Goal: Information Seeking & Learning: Learn about a topic

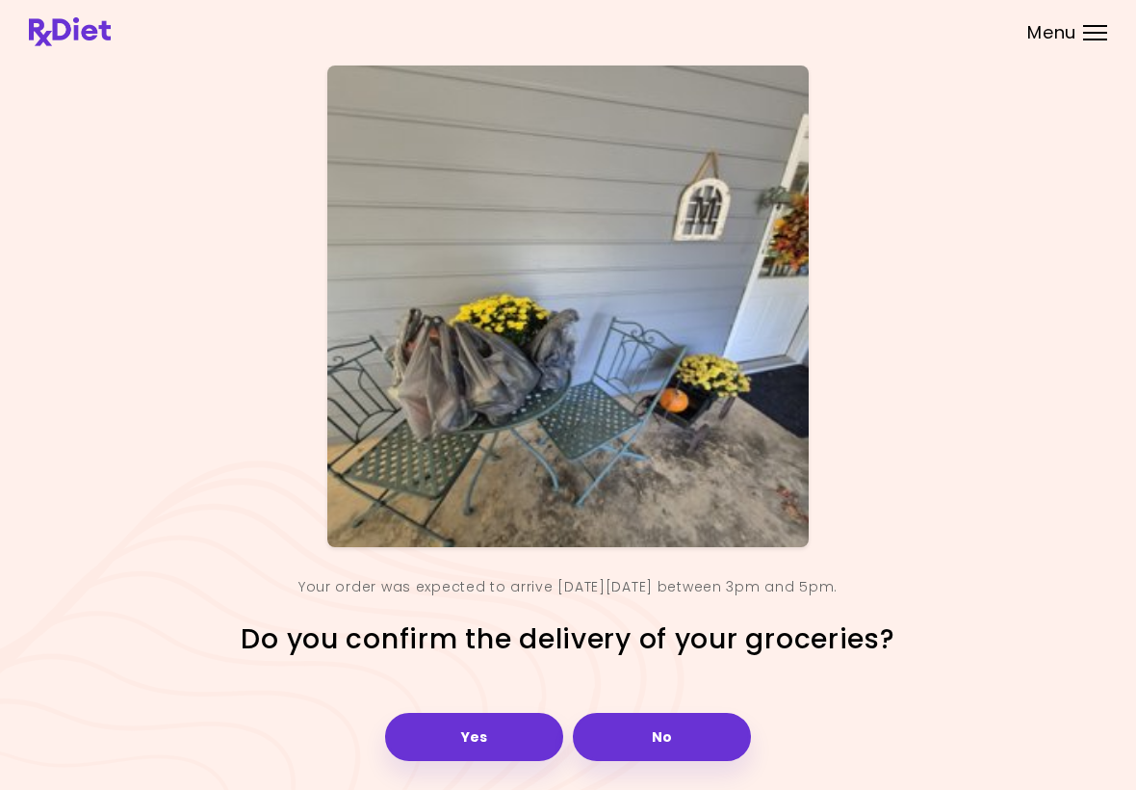
click at [484, 730] on button "Yes" at bounding box center [474, 737] width 178 height 48
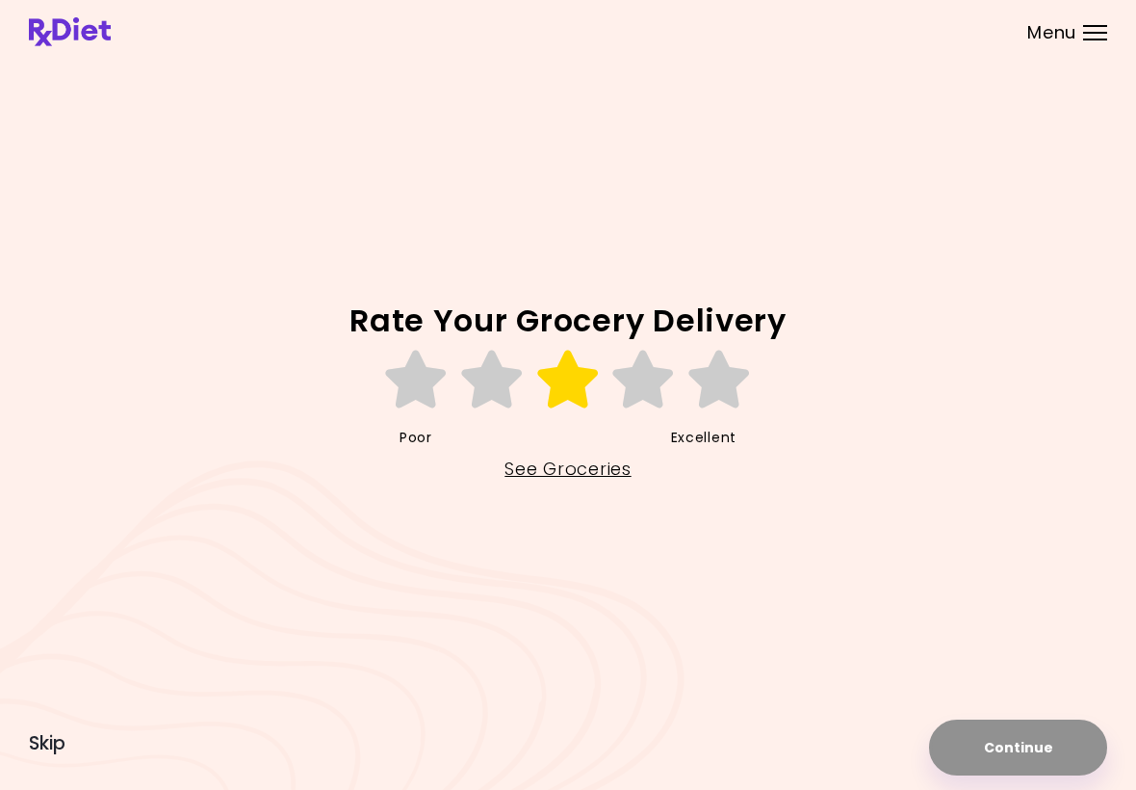
click at [557, 397] on icon at bounding box center [568, 380] width 66 height 58
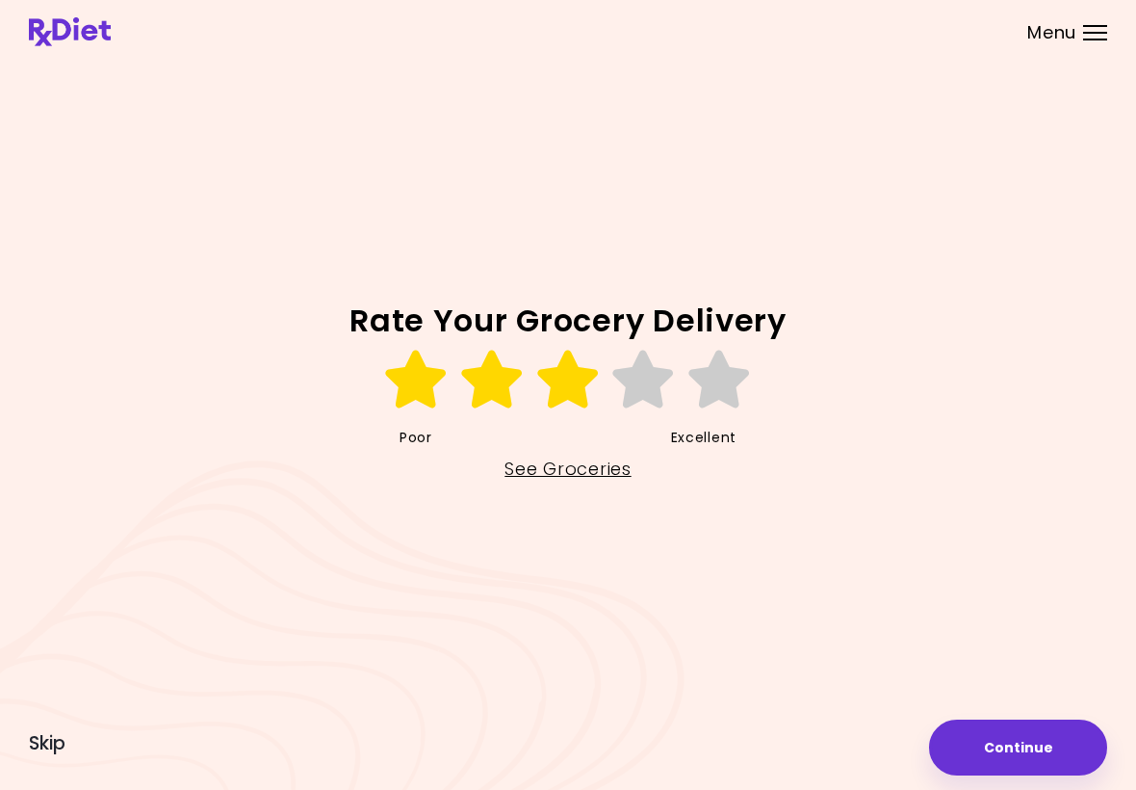
click at [998, 744] on button "Continue" at bounding box center [1018, 747] width 178 height 56
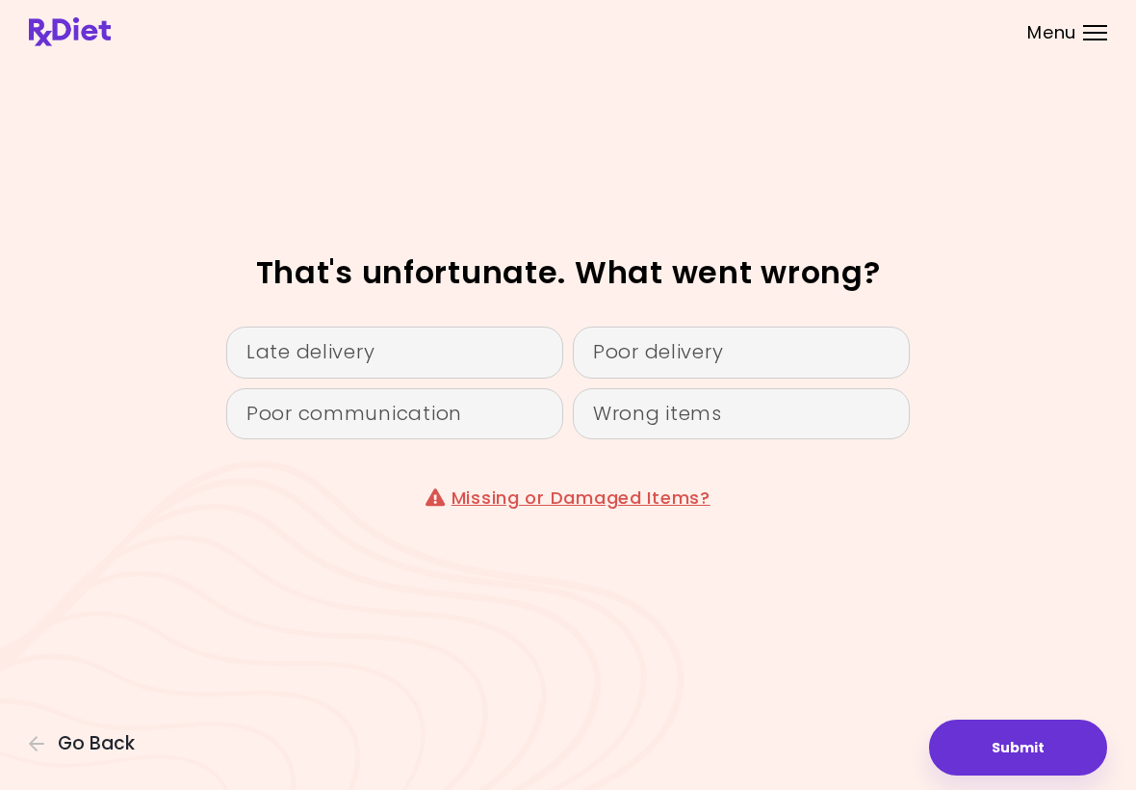
click at [398, 400] on div "Poor communication" at bounding box center [394, 414] width 337 height 52
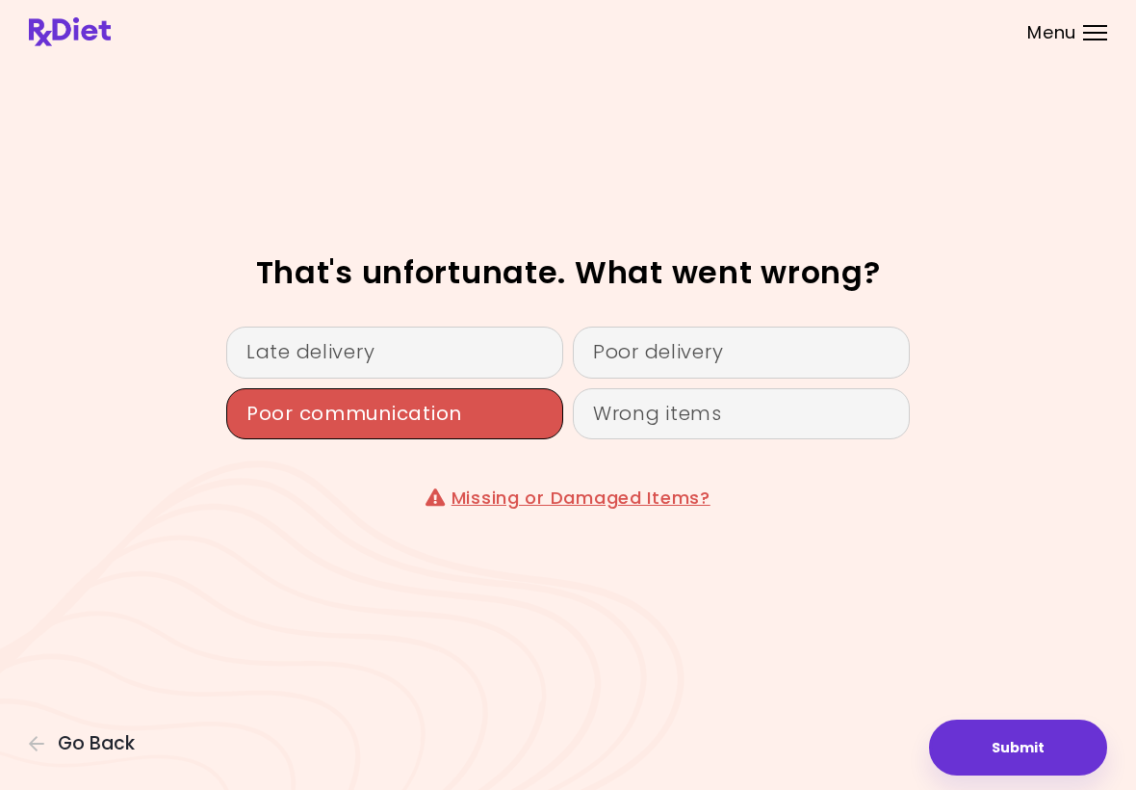
click at [1039, 750] on button "Submit" at bounding box center [1018, 747] width 178 height 56
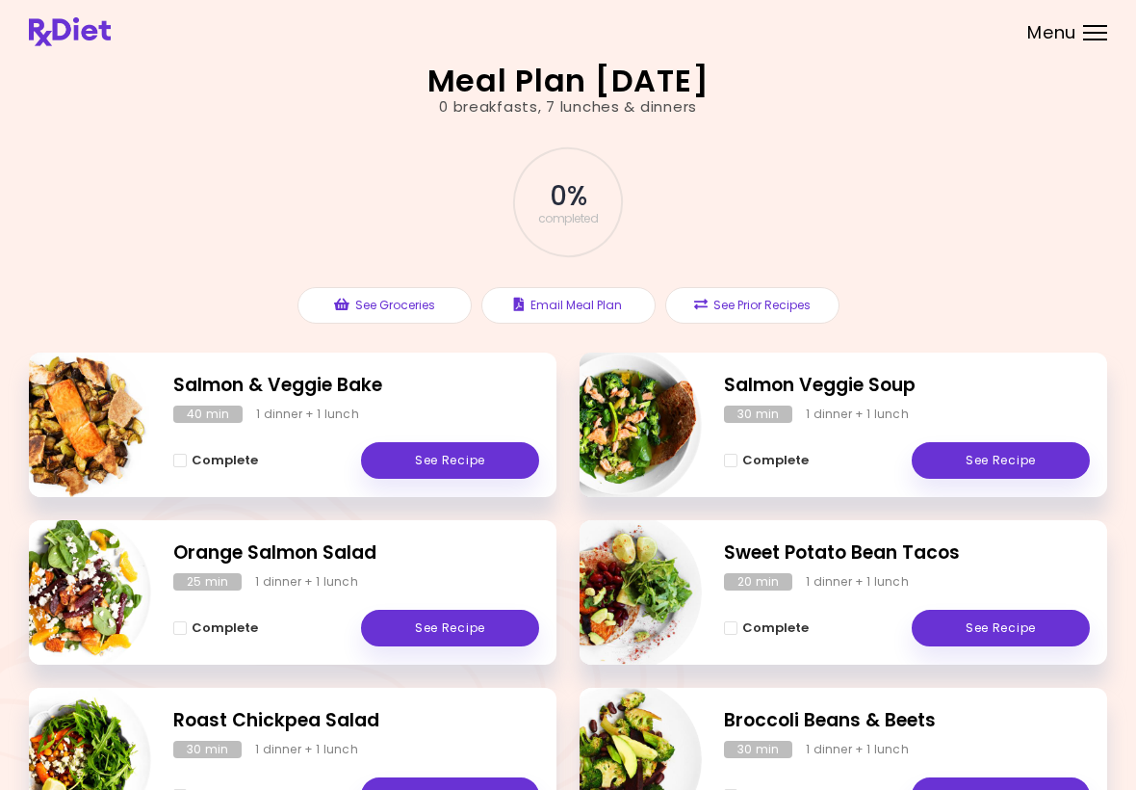
click at [430, 448] on link "See Recipe" at bounding box center [450, 460] width 178 height 37
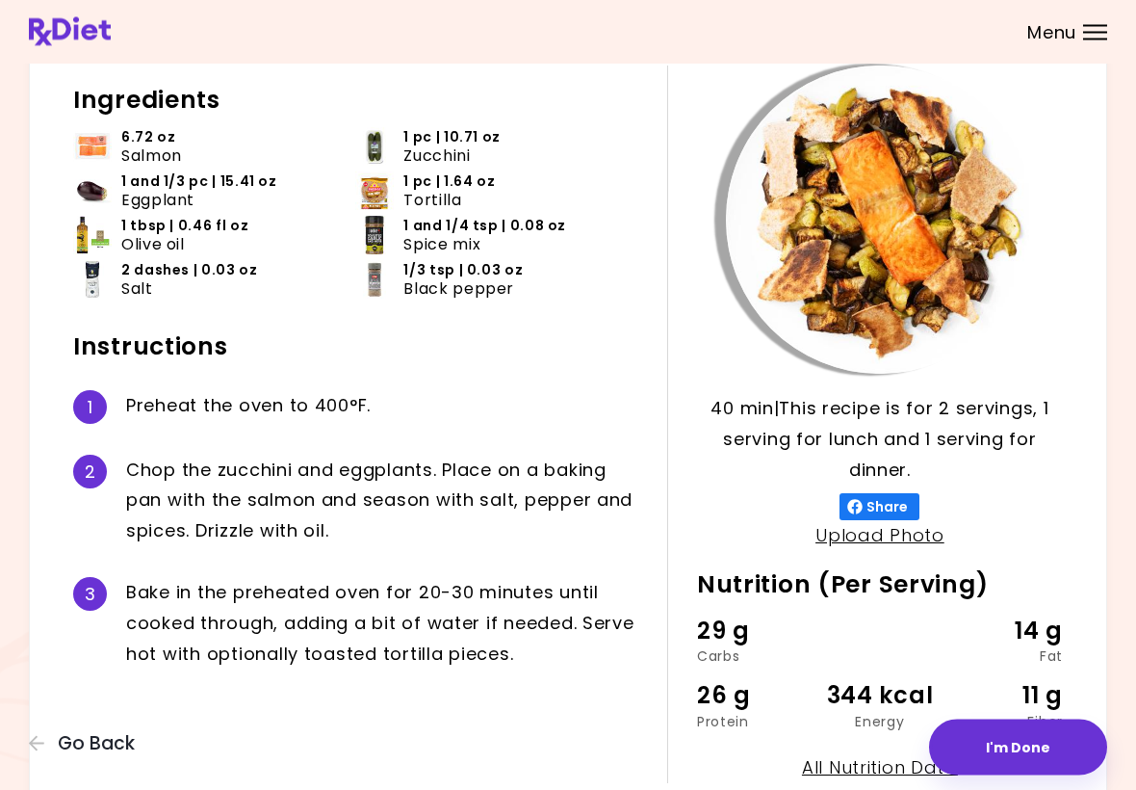
scroll to position [97, 0]
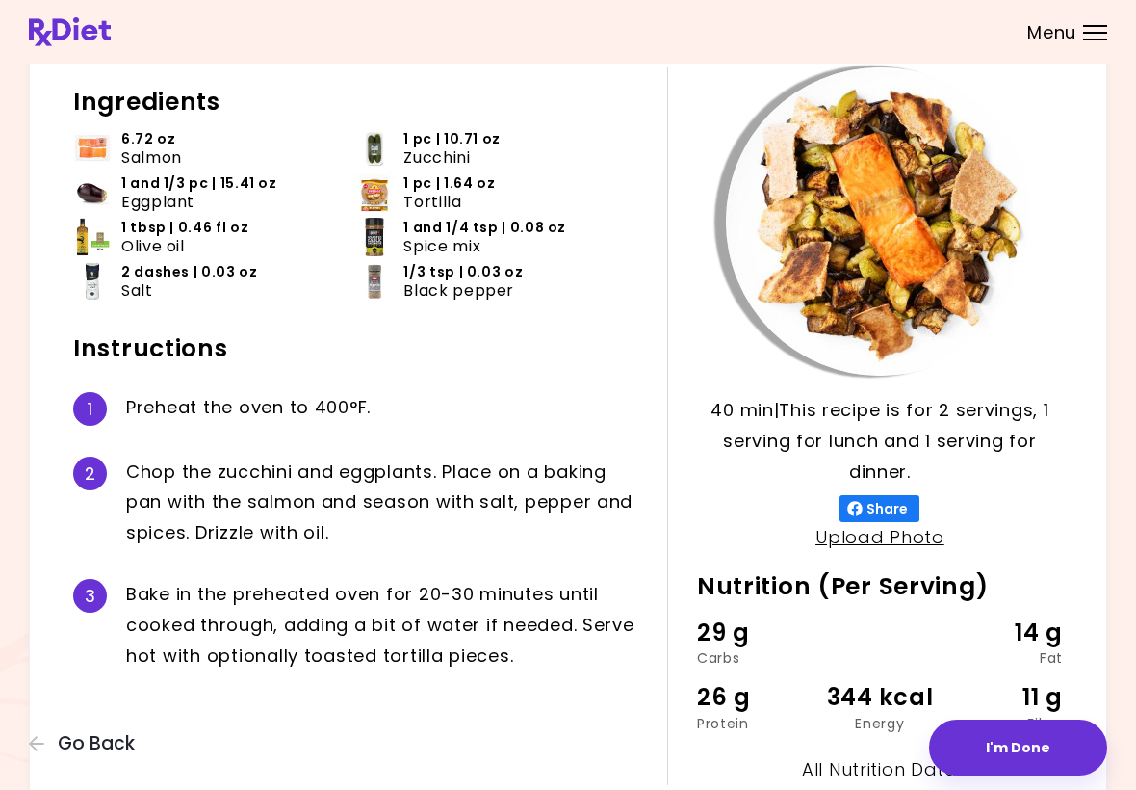
click at [479, 243] on span "Spice mix" at bounding box center [441, 246] width 77 height 18
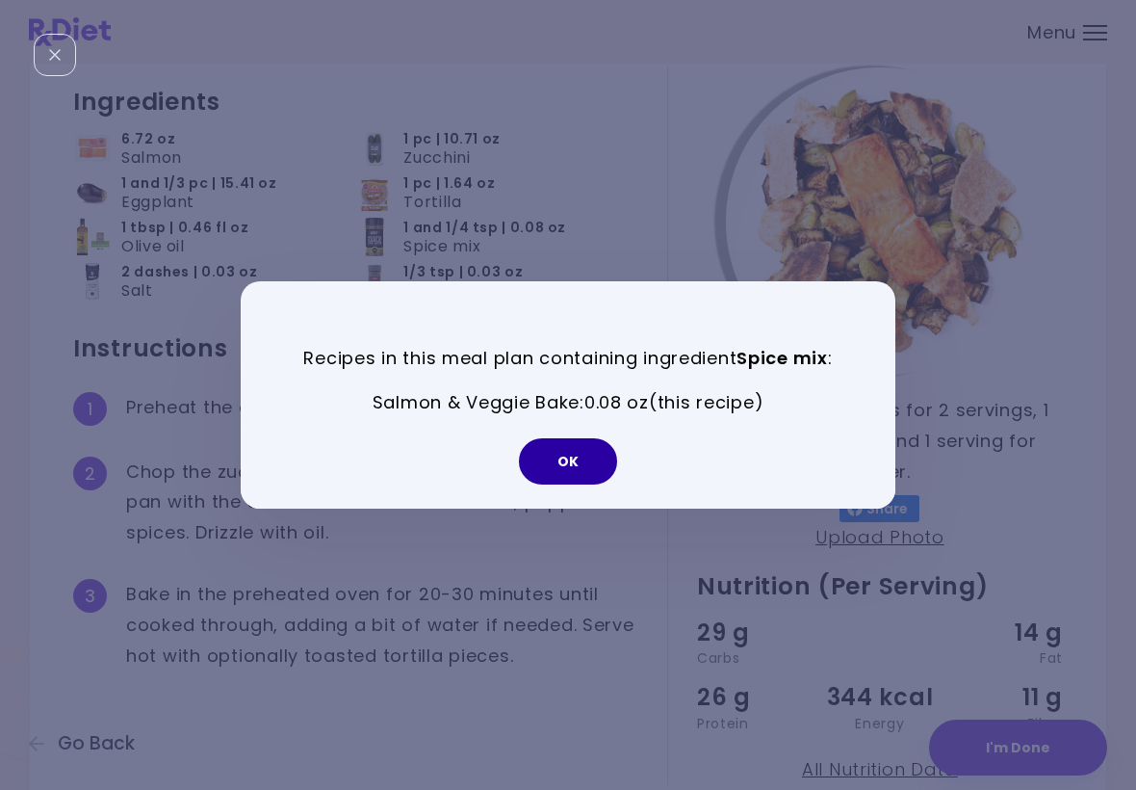
click at [615, 461] on button "OK" at bounding box center [568, 461] width 98 height 46
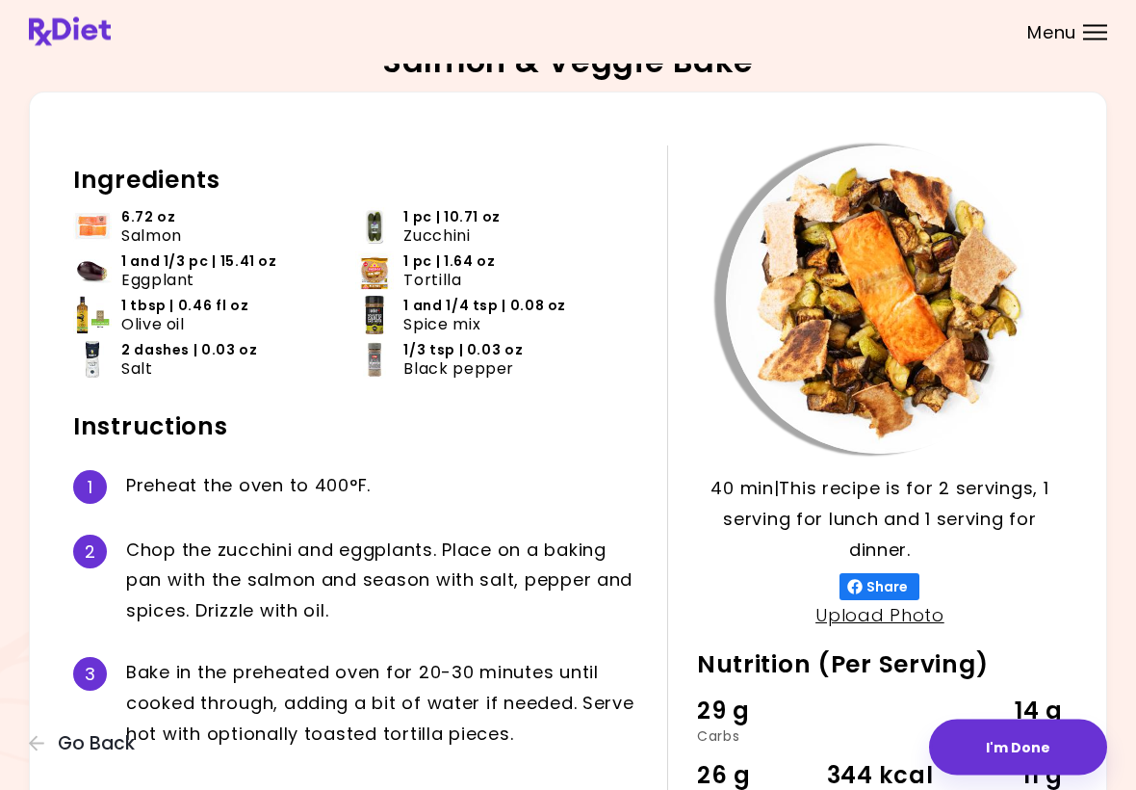
scroll to position [0, 0]
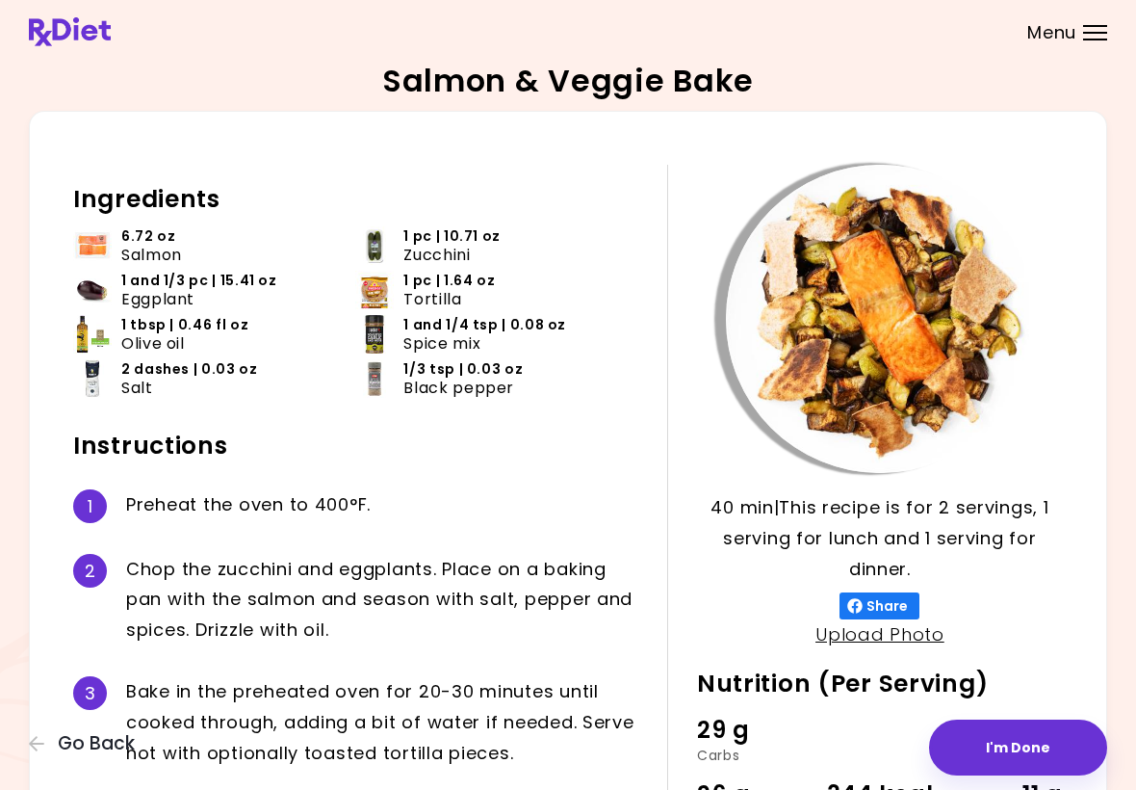
click at [33, 753] on button "Go Back" at bounding box center [87, 743] width 116 height 21
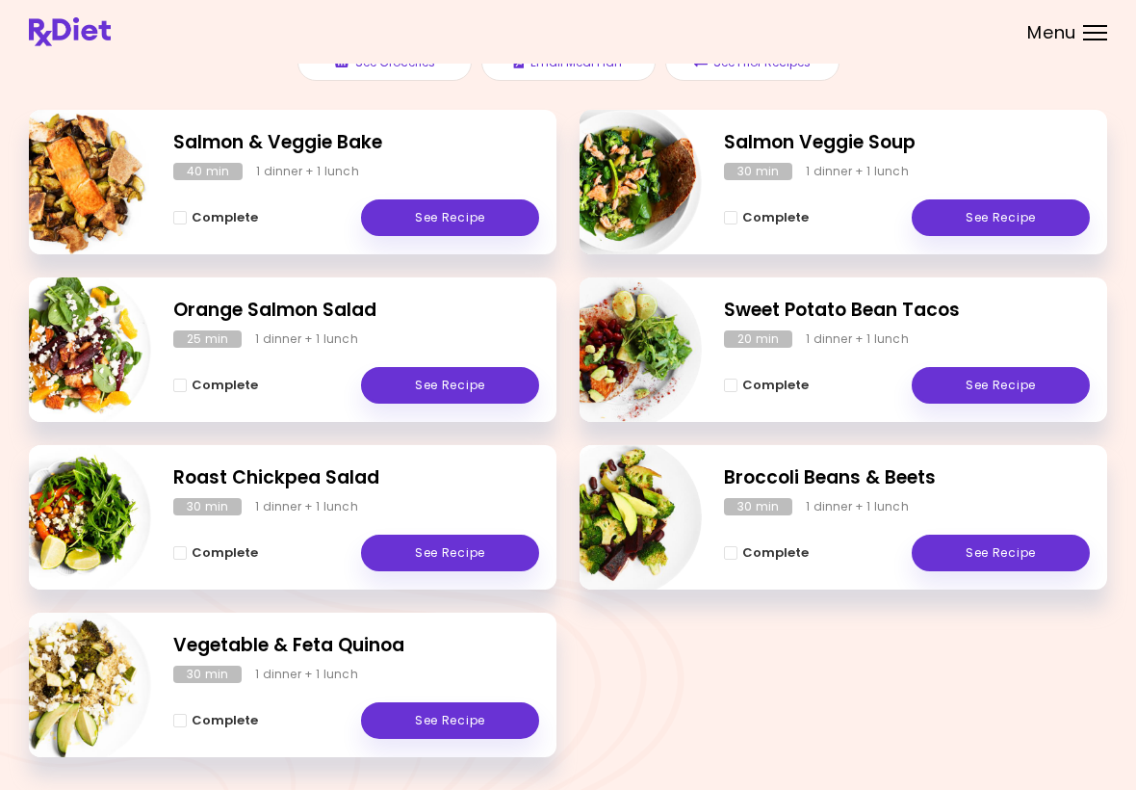
scroll to position [298, 0]
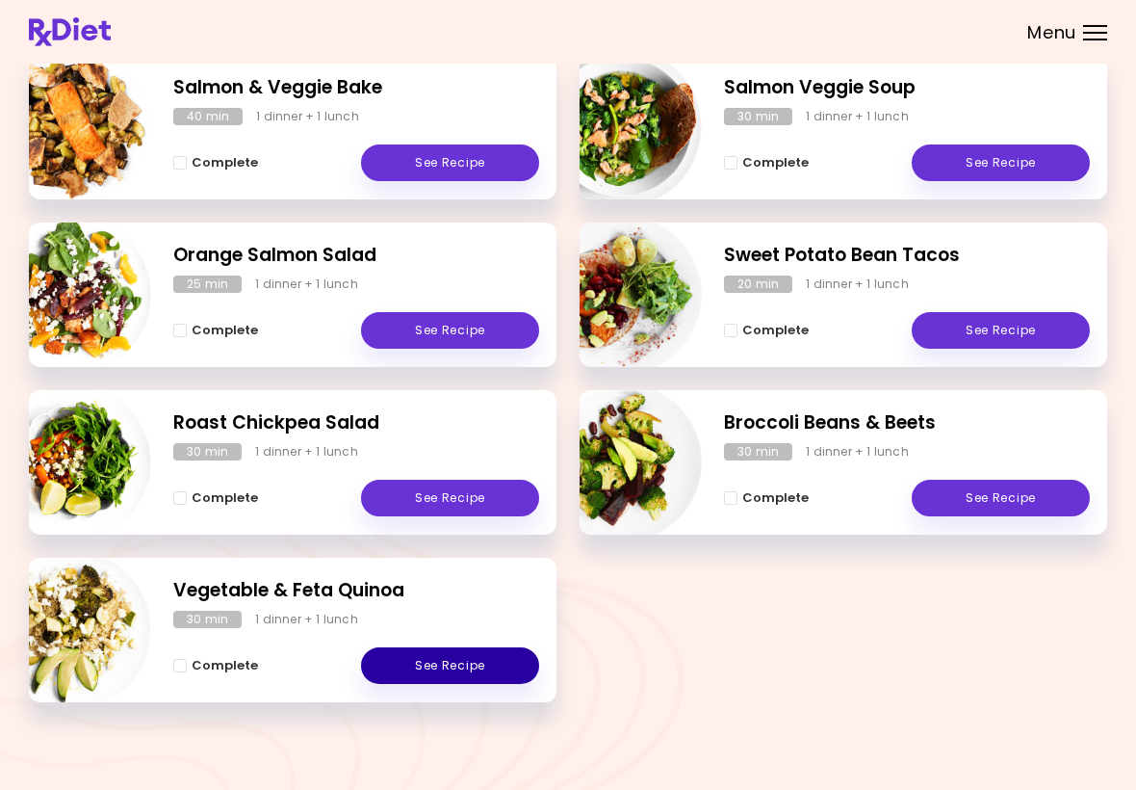
click at [434, 668] on link "See Recipe" at bounding box center [450, 665] width 178 height 37
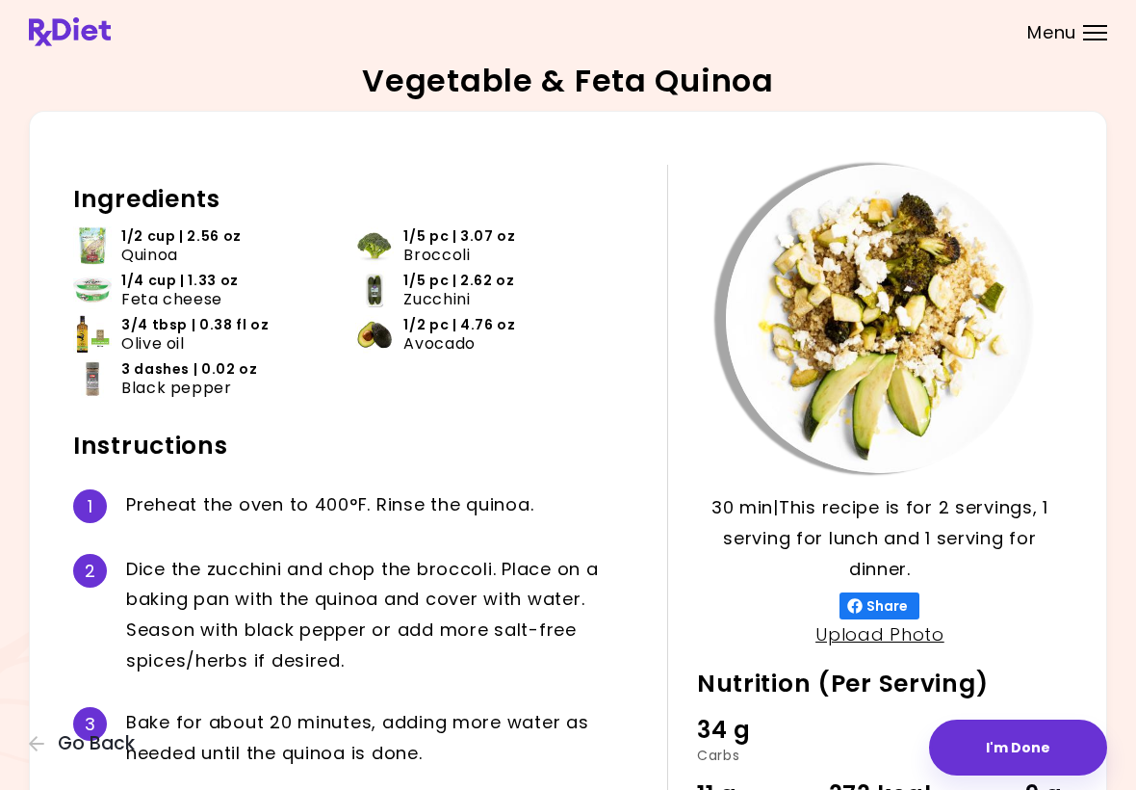
click at [26, 752] on div "Vegetable & Feta Quinoa 30 min 30 min | This recipe is for 2 servings, 1 servin…" at bounding box center [568, 513] width 1136 height 1026
click at [35, 740] on icon "button" at bounding box center [36, 743] width 15 height 15
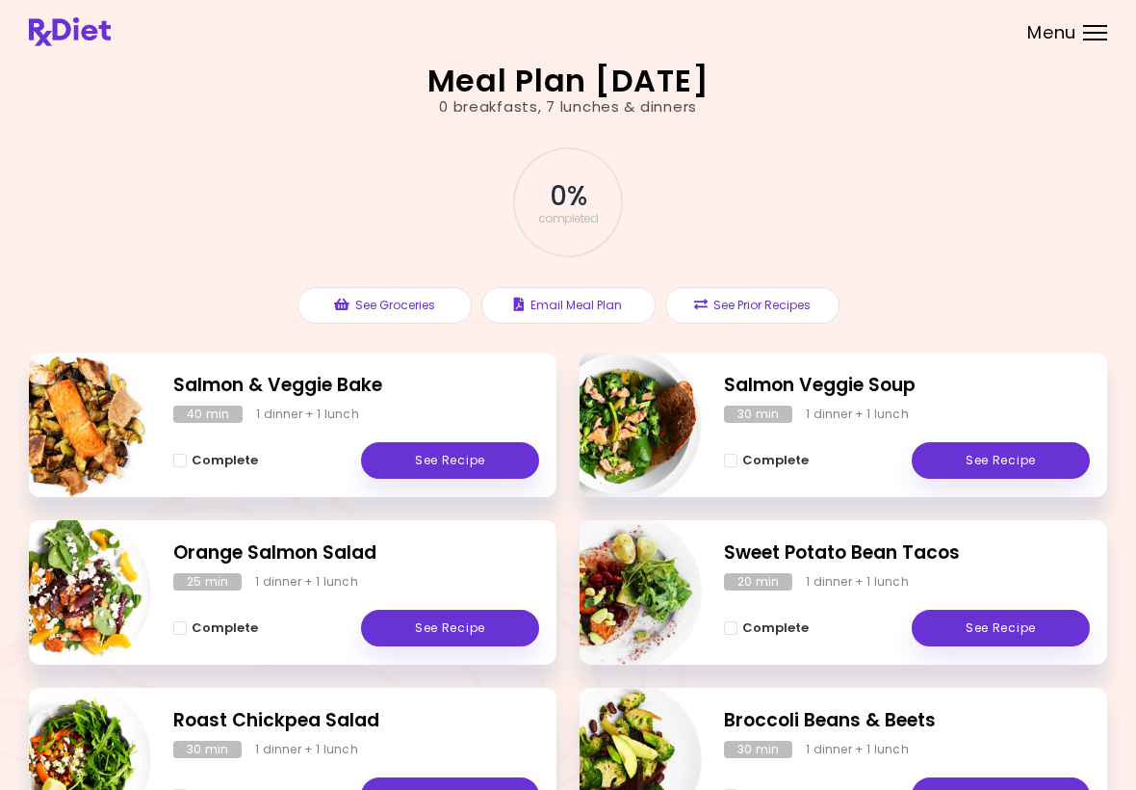
click at [428, 624] on link "See Recipe" at bounding box center [450, 628] width 178 height 37
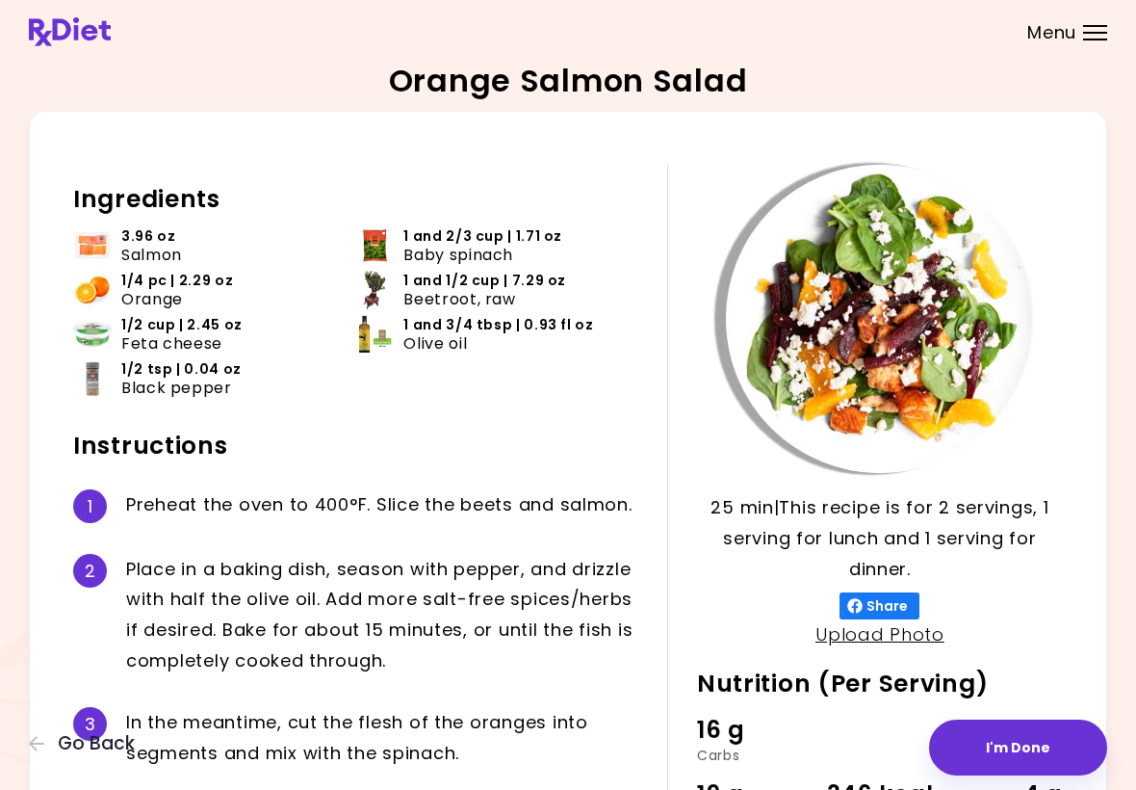
click at [32, 743] on icon "button" at bounding box center [36, 743] width 15 height 15
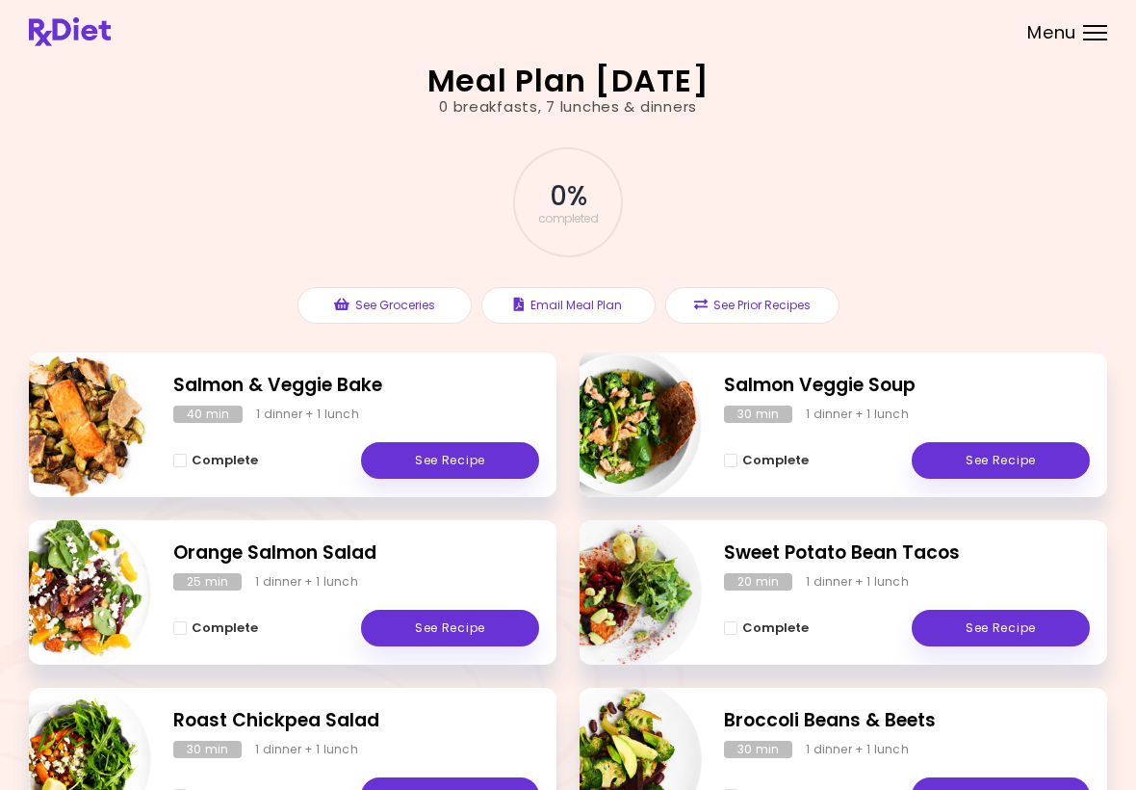
click at [446, 452] on link "See Recipe" at bounding box center [450, 460] width 178 height 37
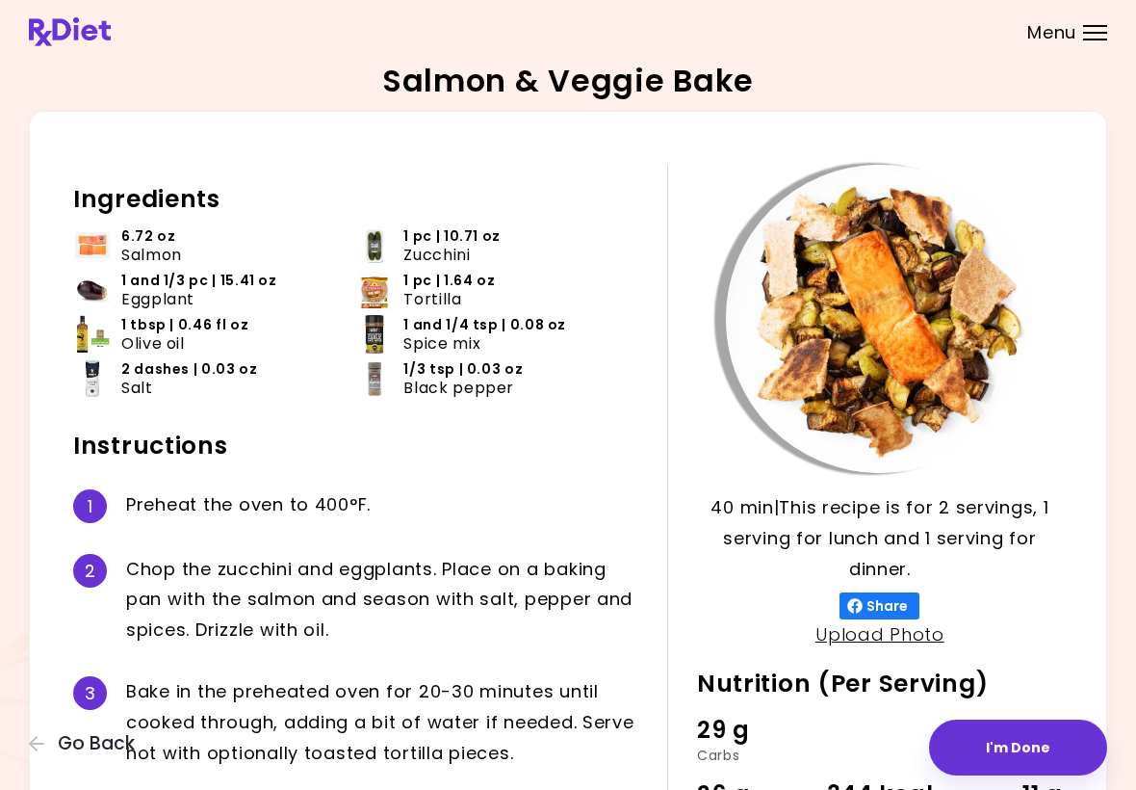
click at [1121, 5] on header at bounding box center [568, 32] width 1136 height 64
